Goal: Task Accomplishment & Management: Manage account settings

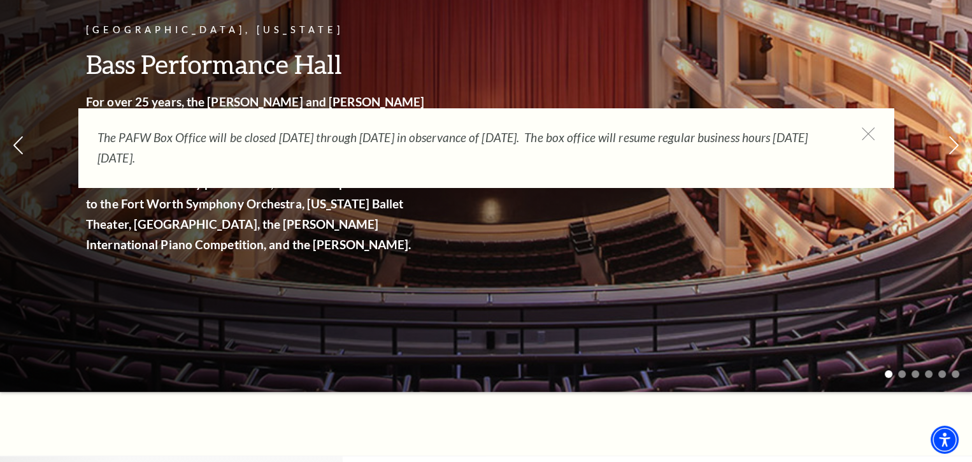
scroll to position [64, 0]
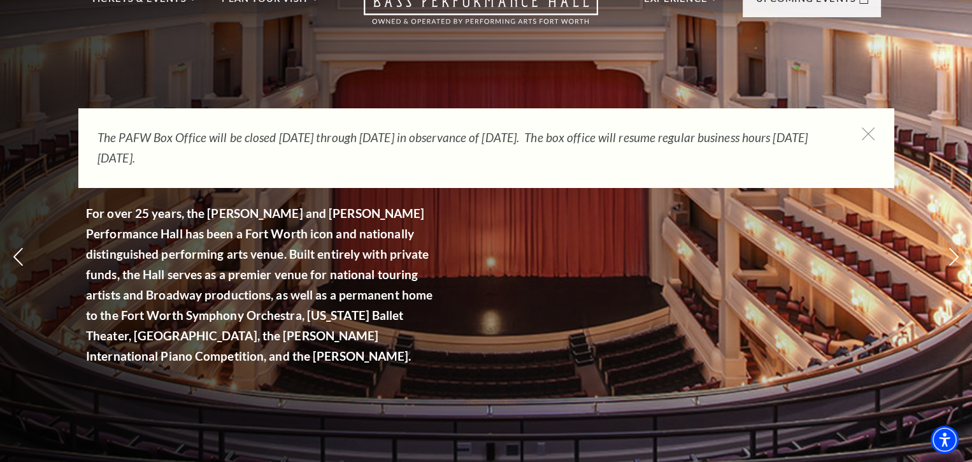
click at [861, 134] on div "The PAFW Box Office will be closed Saturday, August 30th through Monday, Septem…" at bounding box center [485, 147] width 815 height 79
click at [866, 130] on icon at bounding box center [869, 134] width 16 height 16
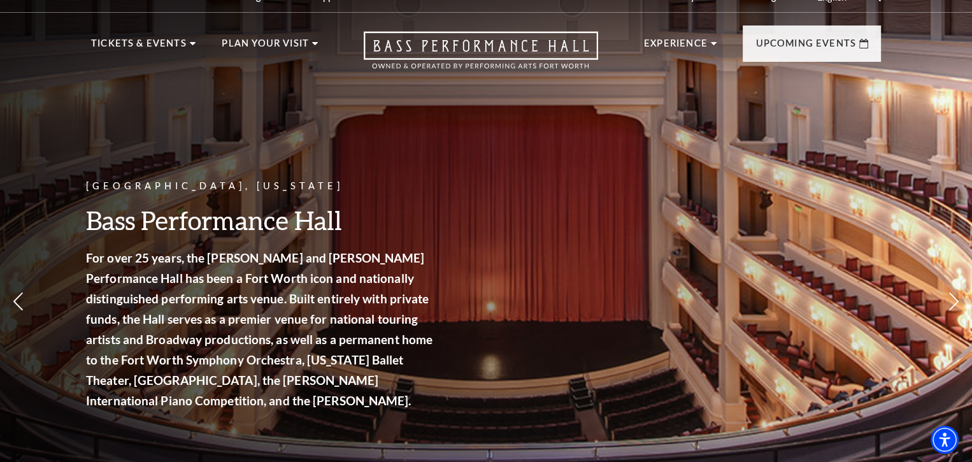
scroll to position [0, 0]
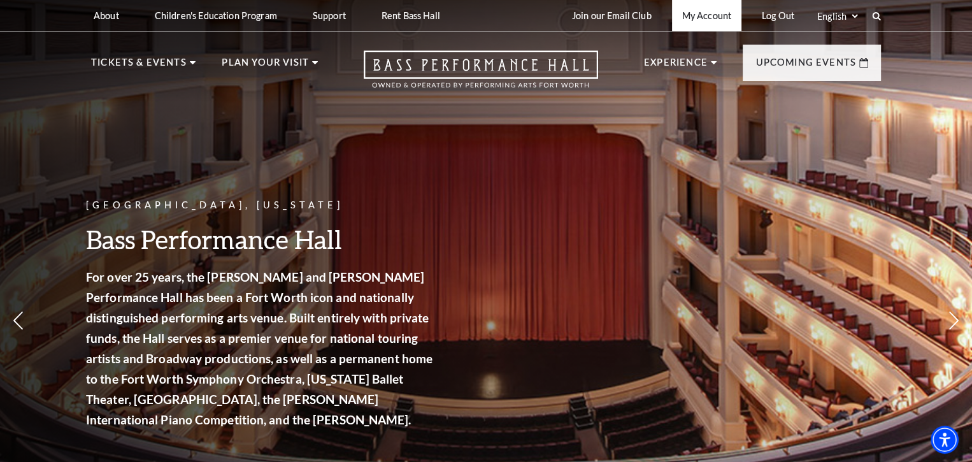
click at [710, 16] on link "My Account" at bounding box center [706, 15] width 69 height 31
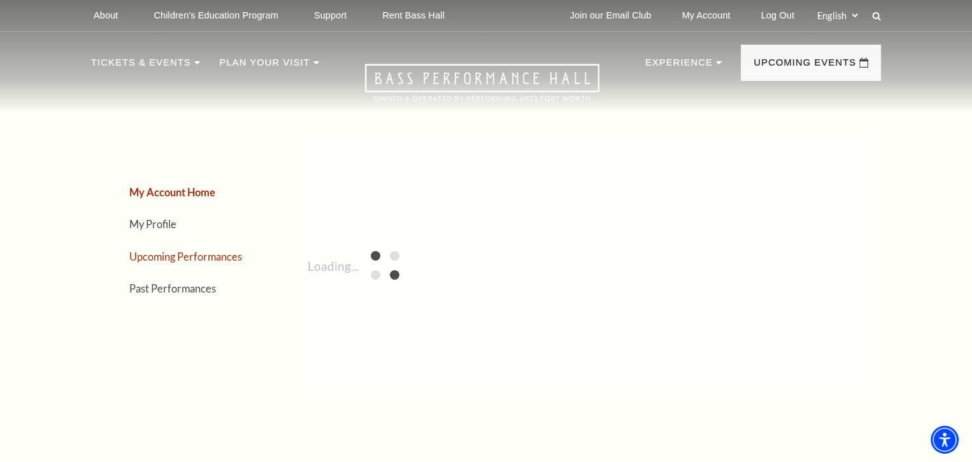
click at [211, 252] on link "Upcoming Performances" at bounding box center [185, 256] width 113 height 12
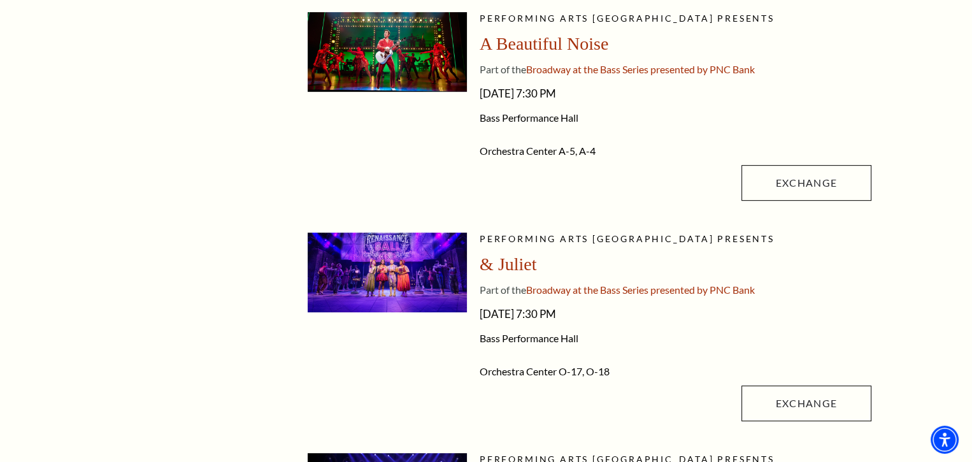
scroll to position [573, 0]
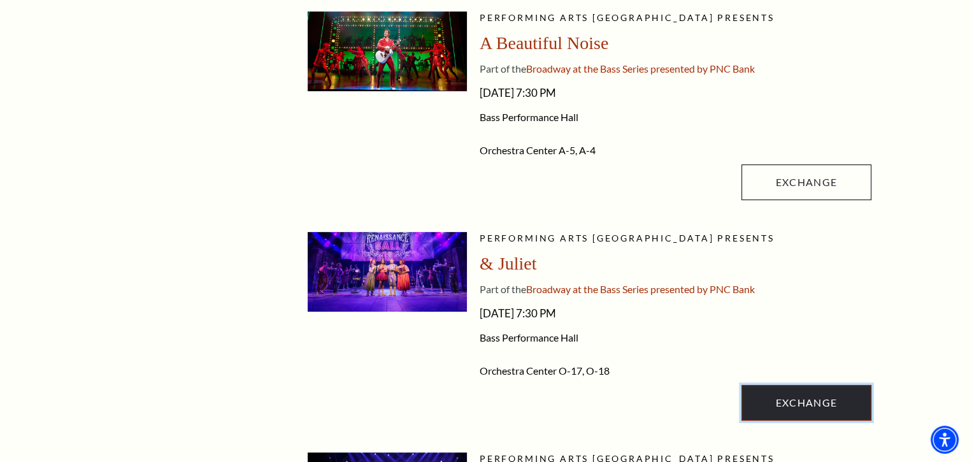
click at [774, 398] on link "Exchange" at bounding box center [806, 403] width 130 height 36
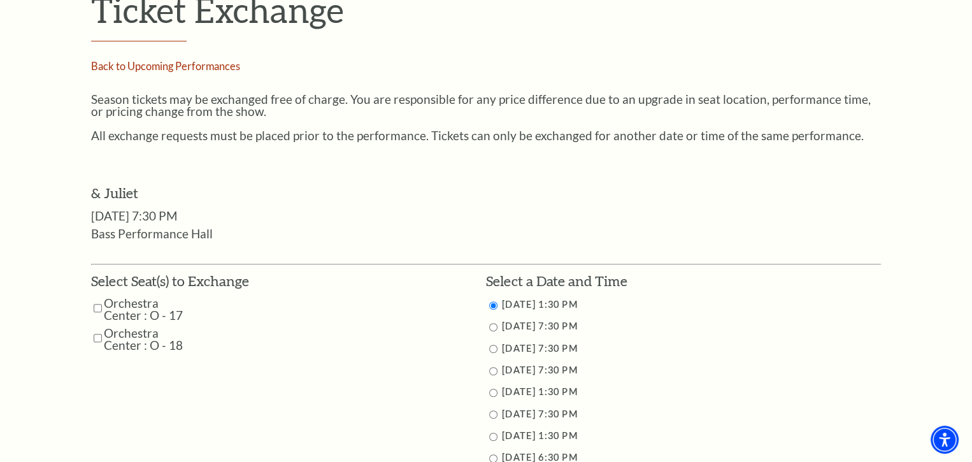
scroll to position [510, 0]
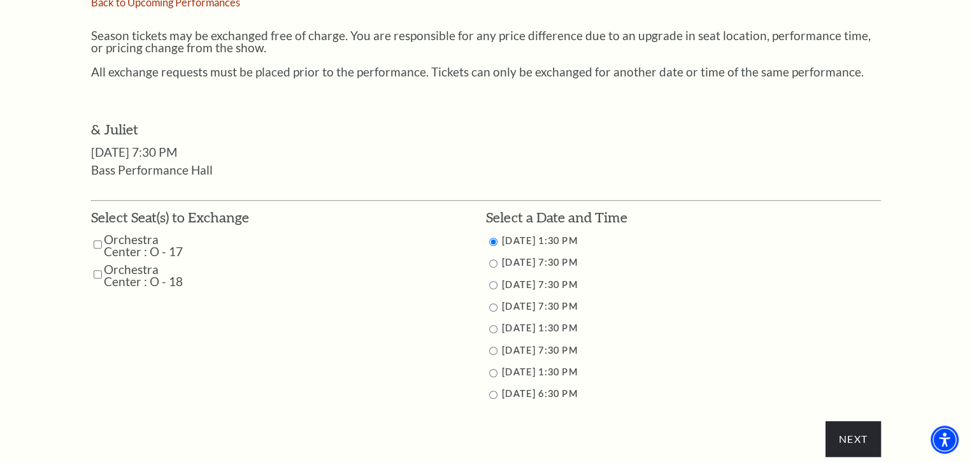
click at [98, 240] on input "Orchestra Center : O - 17" at bounding box center [98, 244] width 8 height 22
checkbox input "true"
click at [98, 273] on input "Orchestra Center : O - 18" at bounding box center [98, 274] width 8 height 22
checkbox input "true"
click at [486, 390] on li "11/16/2025 6:30 PM" at bounding box center [683, 394] width 395 height 16
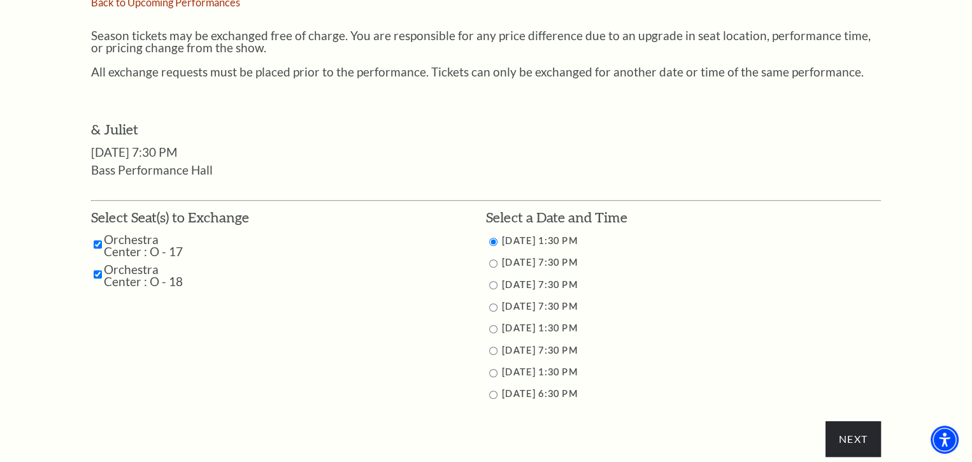
click at [490, 392] on input "11/16/2025 6:30 PM" at bounding box center [493, 394] width 8 height 8
radio input "true"
click at [864, 441] on input "Next" at bounding box center [853, 439] width 55 height 36
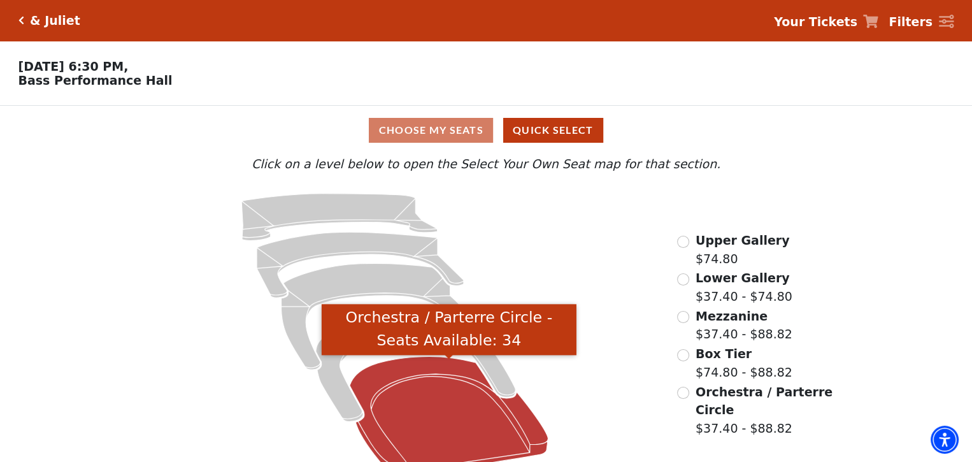
click at [469, 411] on icon "Orchestra / Parterre Circle - Seats Available: 34" at bounding box center [449, 417] width 199 height 120
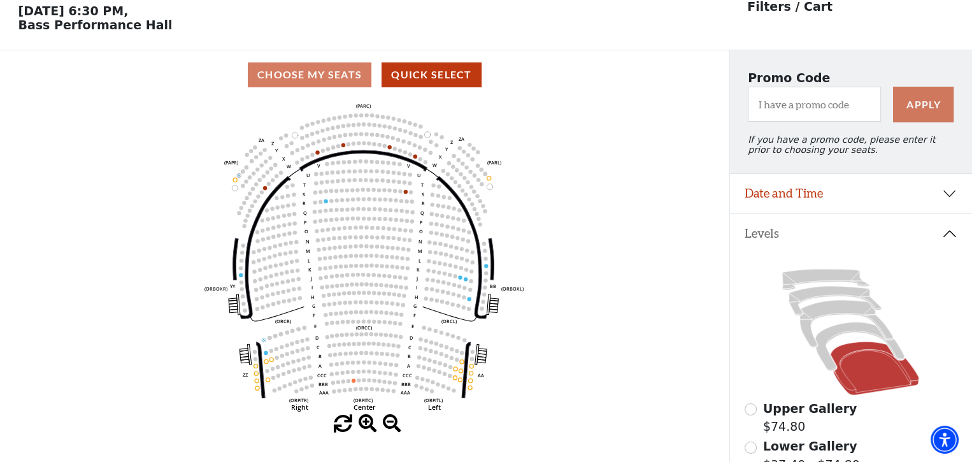
scroll to position [59, 0]
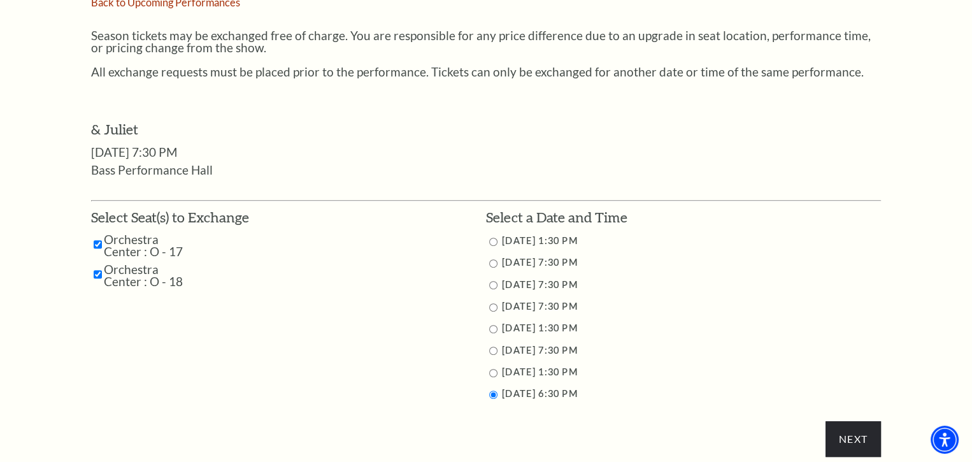
click at [493, 375] on input "11/16/2025 1:30 PM" at bounding box center [493, 373] width 8 height 8
radio input "true"
click at [498, 397] on li "11/16/2025 6:30 PM" at bounding box center [683, 394] width 395 height 16
click at [845, 440] on input "Next" at bounding box center [853, 439] width 55 height 36
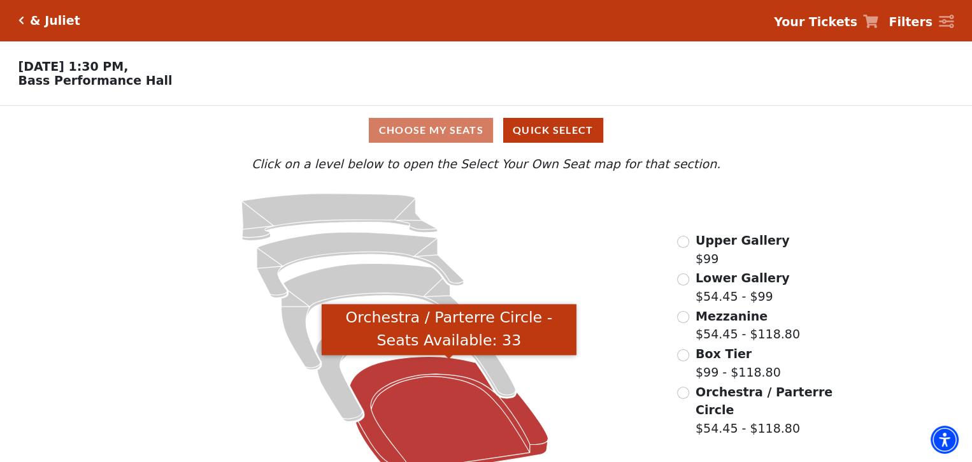
click at [454, 390] on icon "Orchestra / Parterre Circle - Seats Available: 33" at bounding box center [449, 417] width 199 height 120
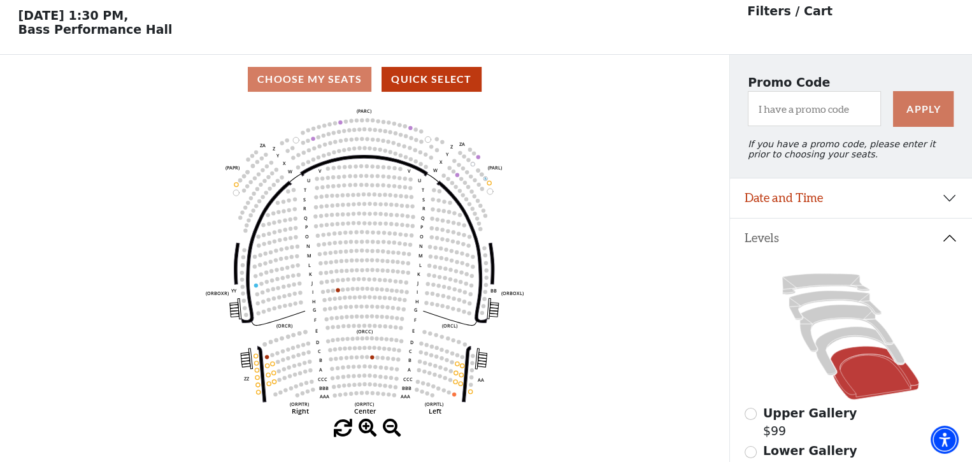
scroll to position [59, 0]
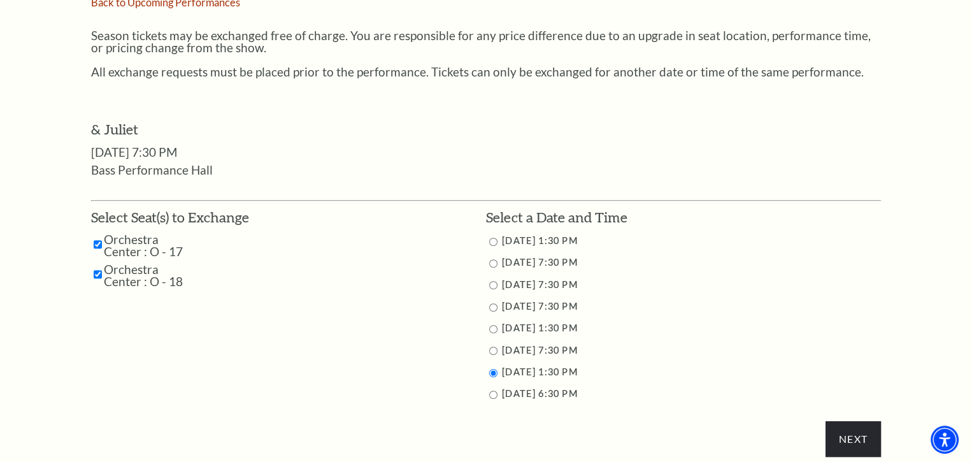
click at [496, 355] on li "11/15/2025 7:30 PM" at bounding box center [683, 351] width 395 height 16
click at [496, 348] on input "11/15/2025 7:30 PM" at bounding box center [493, 351] width 8 height 8
radio input "true"
click at [854, 445] on input "Next" at bounding box center [853, 439] width 55 height 36
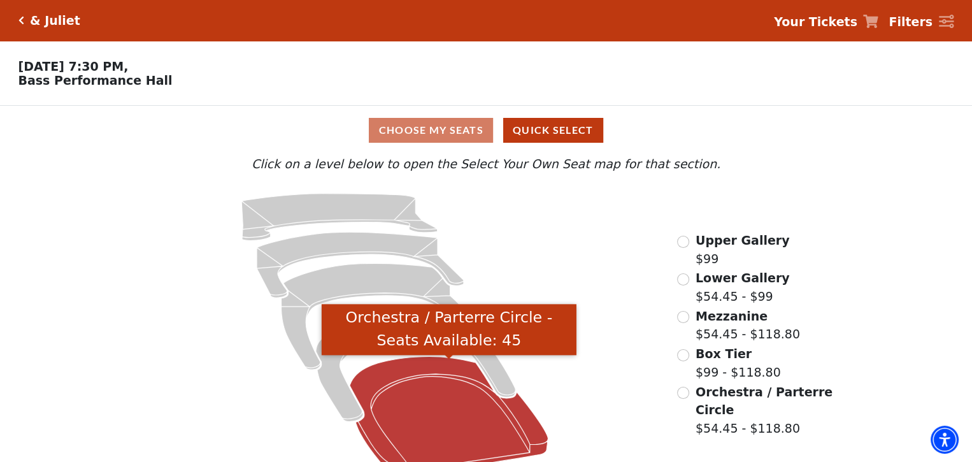
click at [455, 388] on icon "Orchestra / Parterre Circle - Seats Available: 45" at bounding box center [449, 417] width 199 height 120
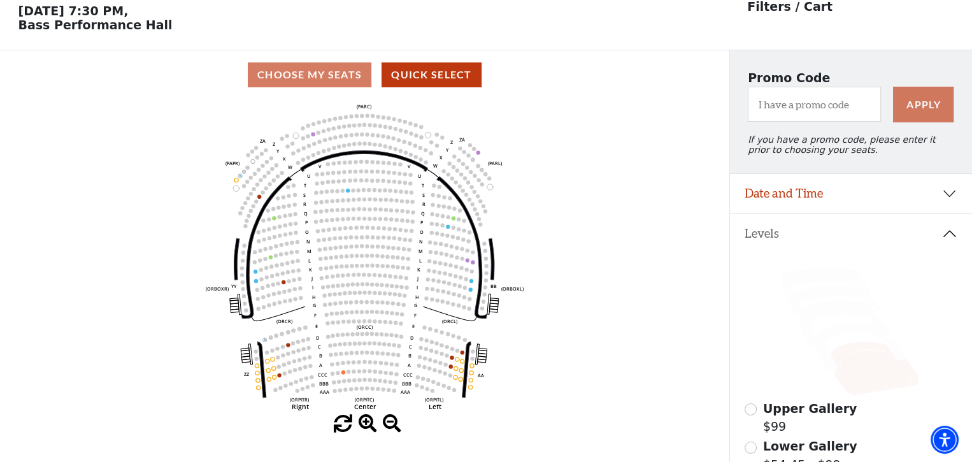
scroll to position [59, 0]
